Goal: Task Accomplishment & Management: Use online tool/utility

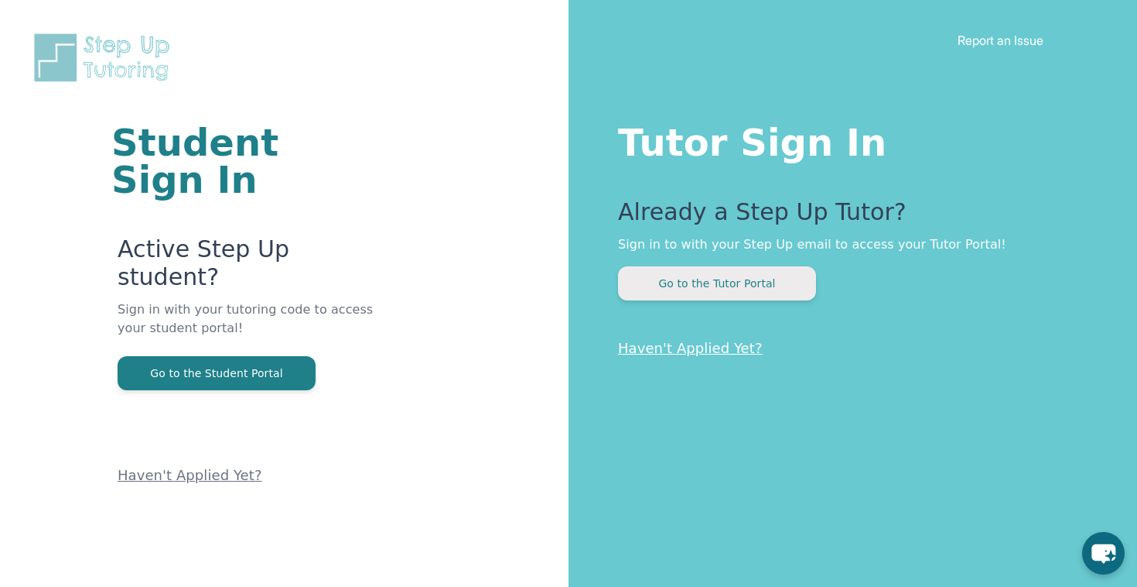
click at [730, 295] on button "Go to the Tutor Portal" at bounding box center [717, 283] width 198 height 34
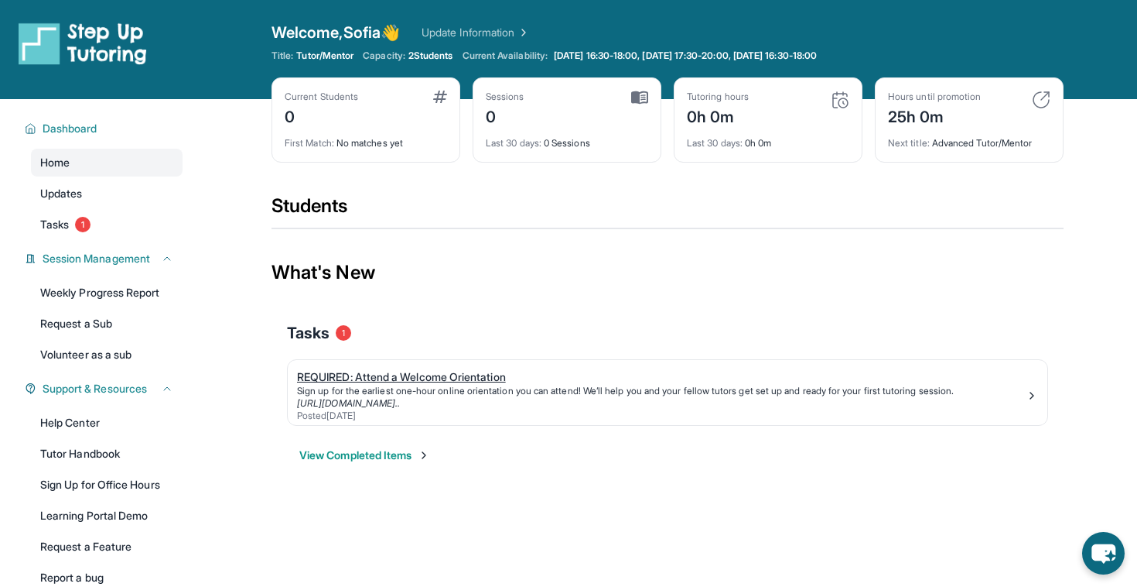
click at [575, 368] on link "REQUIRED: Attend a Welcome Orientation Sign up for the earliest one-hour online…" at bounding box center [668, 392] width 760 height 65
